Goal: Information Seeking & Learning: Learn about a topic

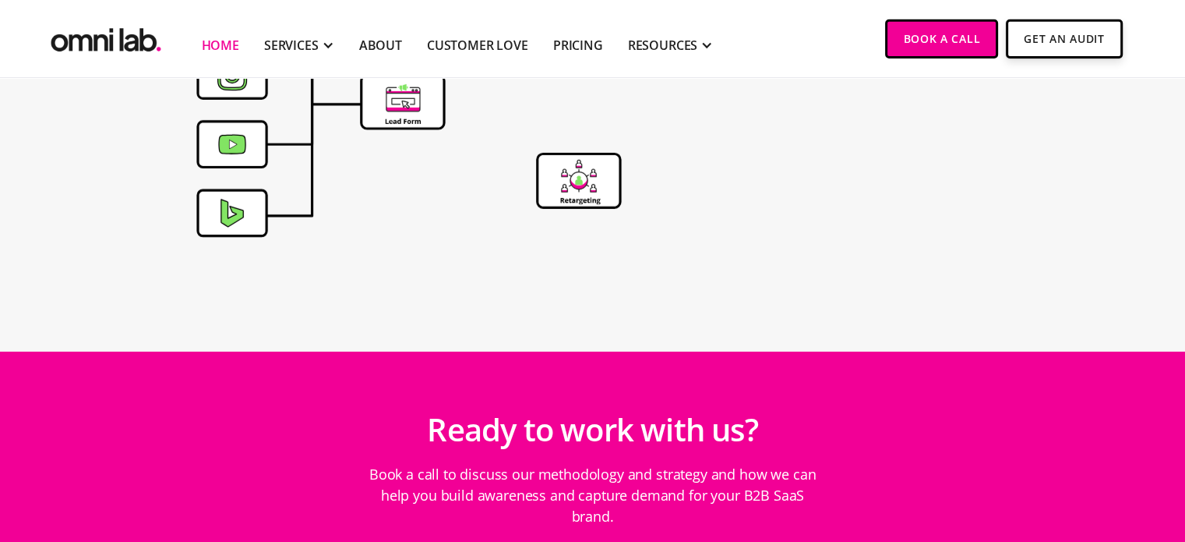
scroll to position [5465, 0]
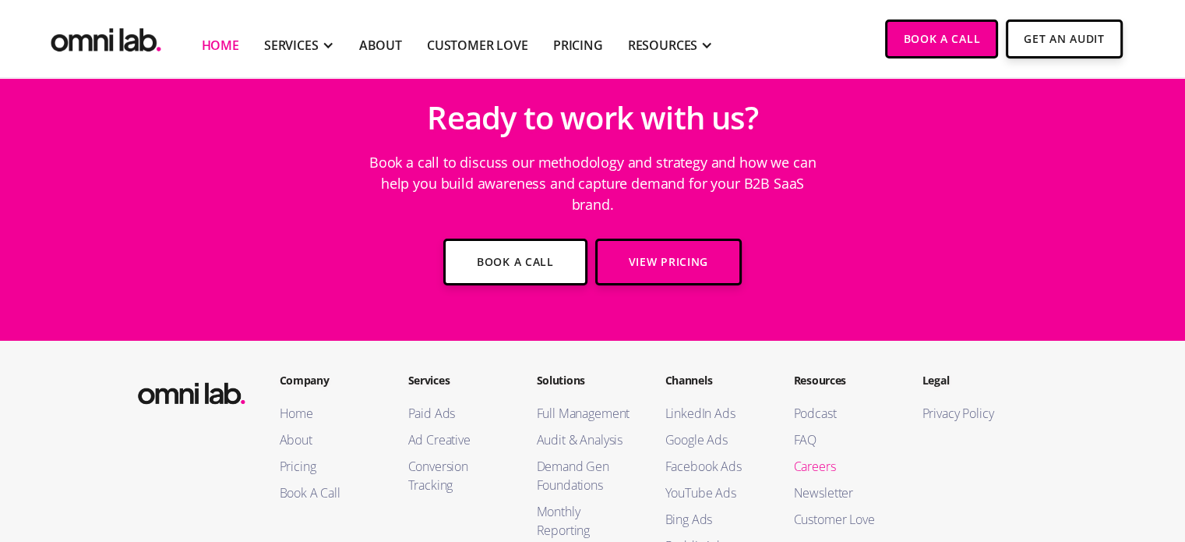
click at [804, 457] on link "Careers" at bounding box center [842, 466] width 97 height 19
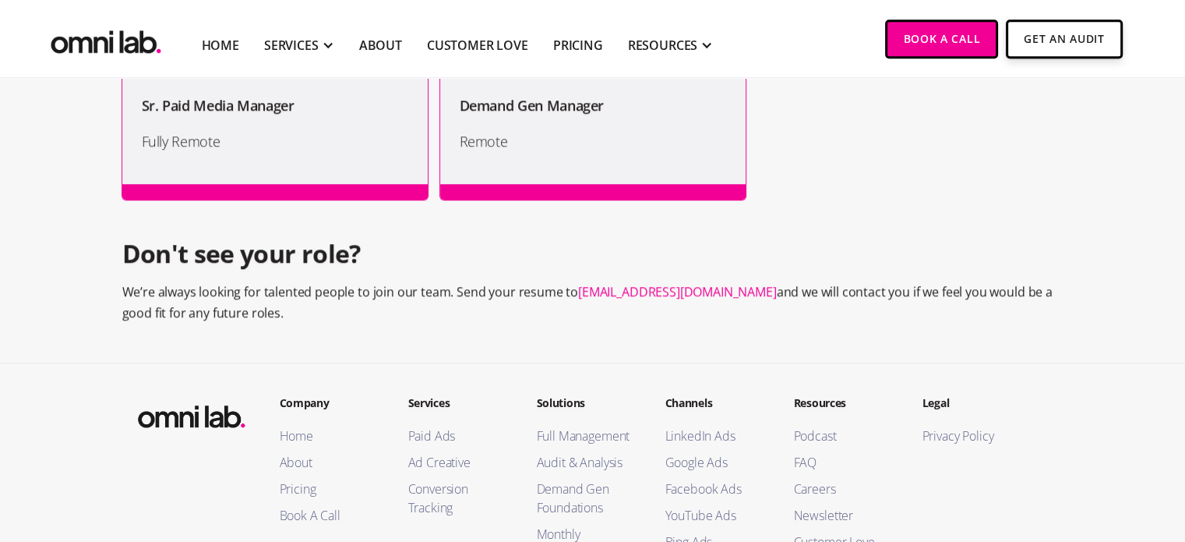
scroll to position [1581, 0]
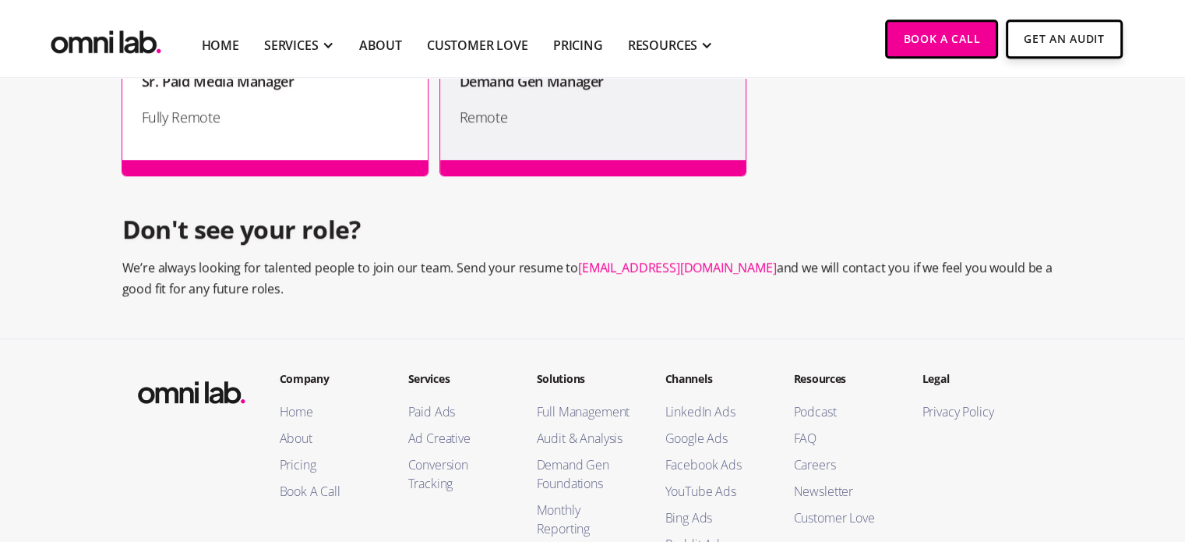
click at [355, 174] on div "Sr. Paid Media Manager Fully Remote" at bounding box center [275, 99] width 306 height 151
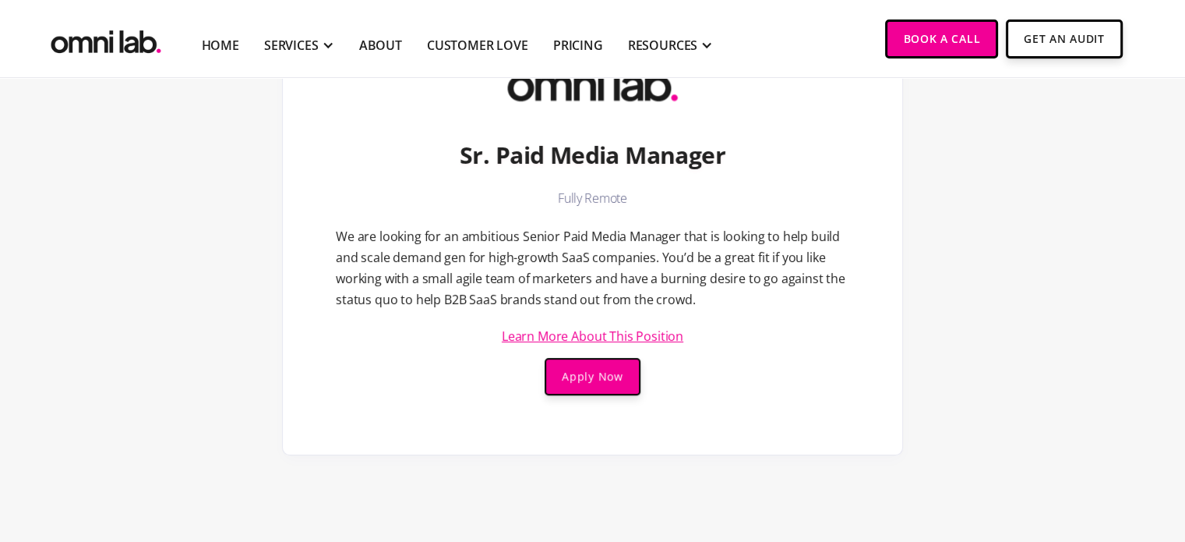
click at [535, 334] on link "Learn More About This Position" at bounding box center [593, 336] width 182 height 12
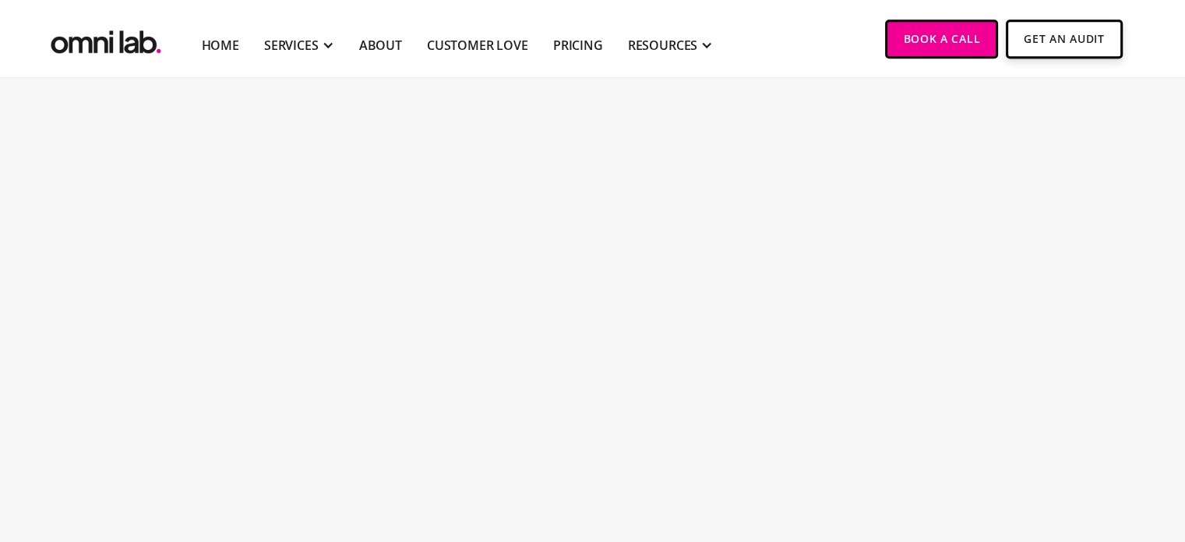
scroll to position [1715, 0]
